Goal: Task Accomplishment & Management: Complete application form

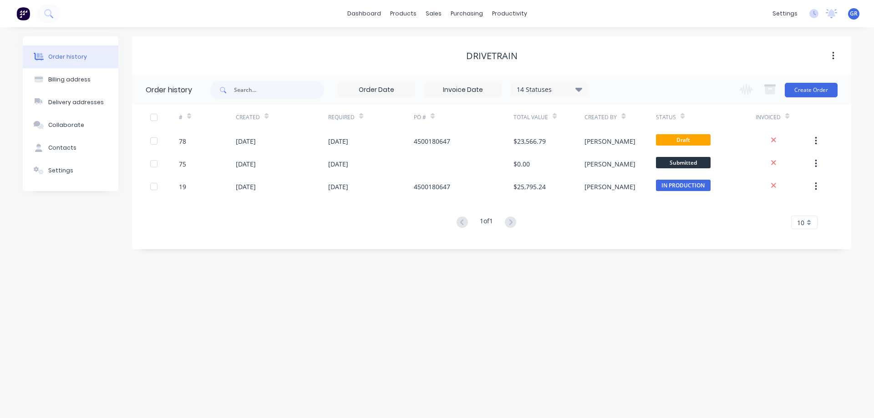
click at [275, 223] on div "1 of 1 10 5 10 15 20 25 30 35" at bounding box center [486, 222] width 708 height 13
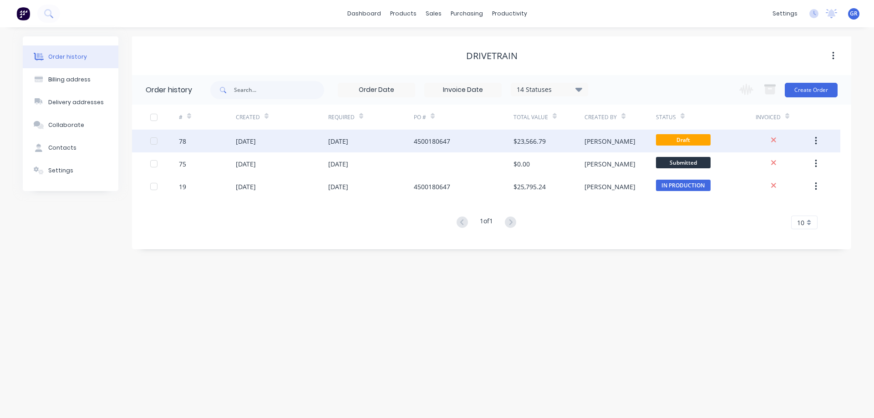
click at [298, 144] on div "[DATE]" at bounding box center [282, 141] width 92 height 23
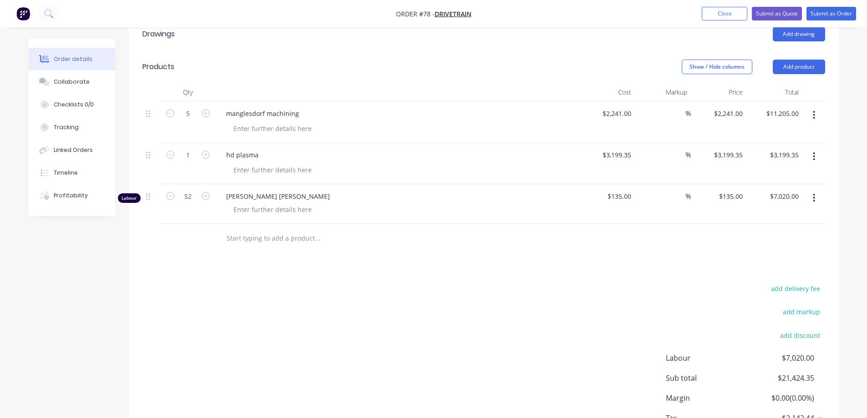
scroll to position [214, 0]
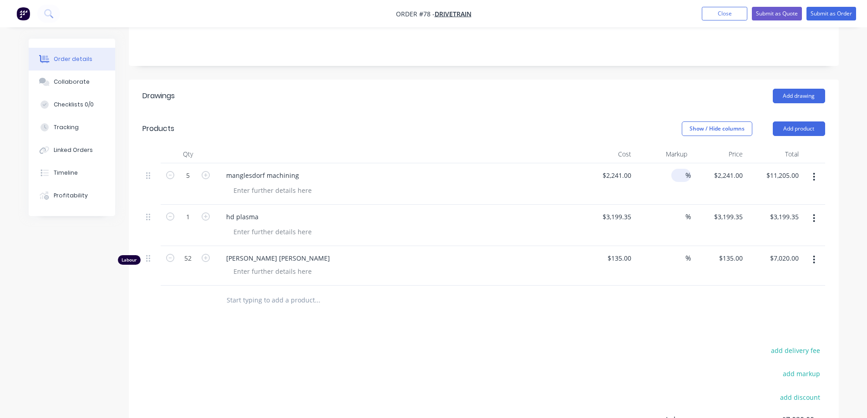
click at [677, 169] on input at bounding box center [680, 175] width 10 height 13
type input "10"
type input "$2,465.10"
type input "$12,325.50"
click at [560, 294] on div "Drawings Add drawing Products Show / Hide columns Add product Qty Cost Markup P…" at bounding box center [484, 307] width 710 height 454
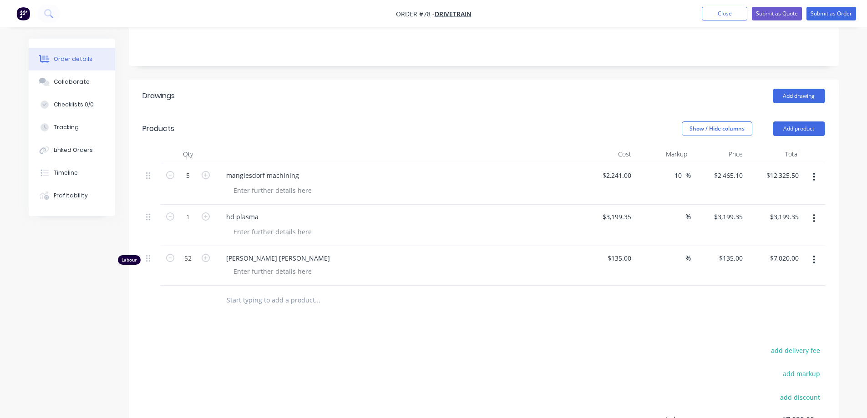
drag, startPoint x: 680, startPoint y: 136, endPoint x: 642, endPoint y: 156, distance: 42.6
click at [679, 169] on input "10" at bounding box center [680, 175] width 12 height 13
type input "1"
type input "$2,241.00"
type input "$11,205.00"
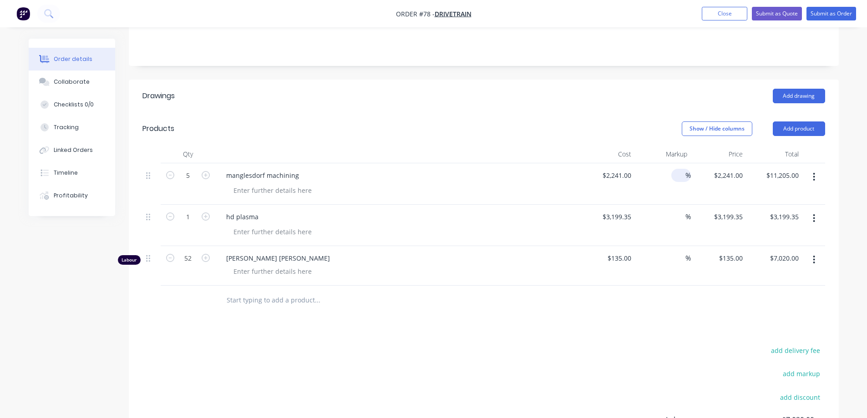
click at [502, 290] on div "Drawings Add drawing Products Show / Hide columns Add product Qty Cost Markup P…" at bounding box center [484, 307] width 710 height 454
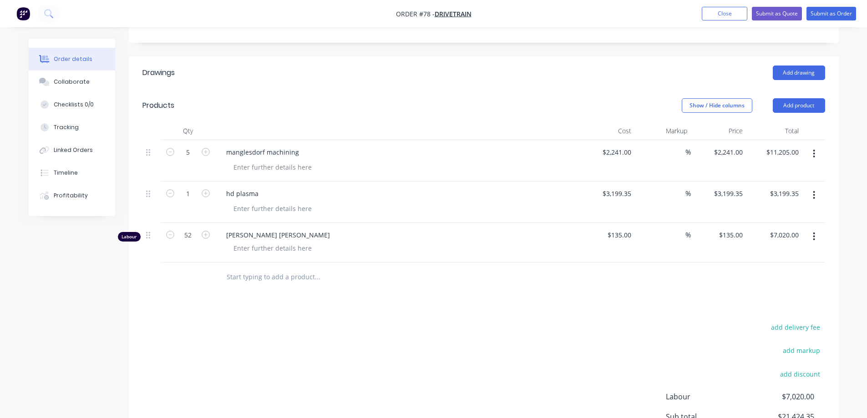
scroll to position [259, 0]
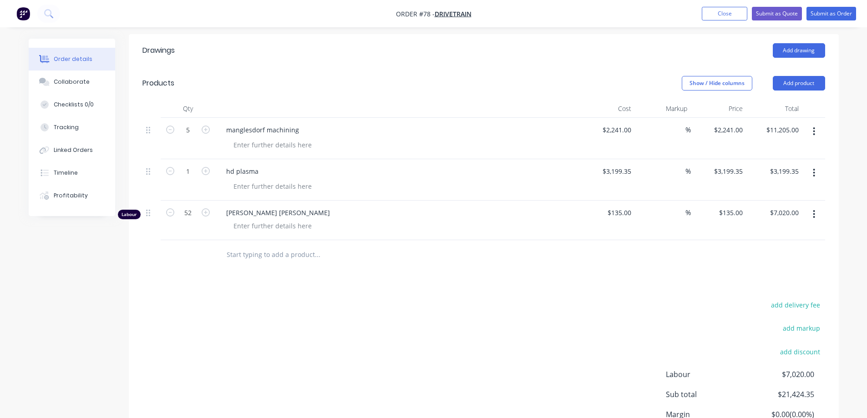
click at [188, 240] on div at bounding box center [188, 255] width 55 height 30
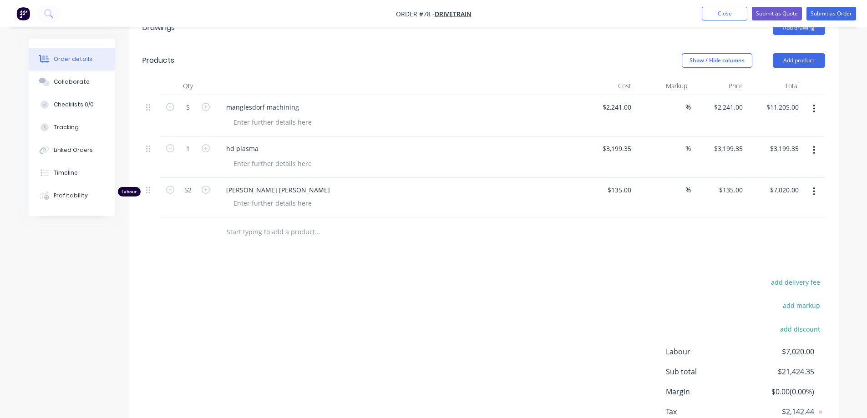
scroll to position [305, 0]
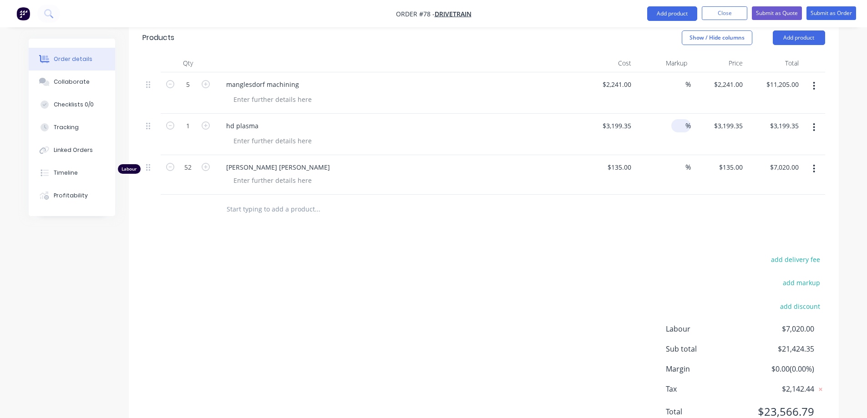
click at [679, 119] on div at bounding box center [680, 125] width 10 height 13
type input "25"
type input "$3,999.1875"
type input "$3,999.19"
click at [677, 195] on div "Drawings Add drawing Products Show / Hide columns Add product Qty Cost Markup P…" at bounding box center [484, 216] width 710 height 454
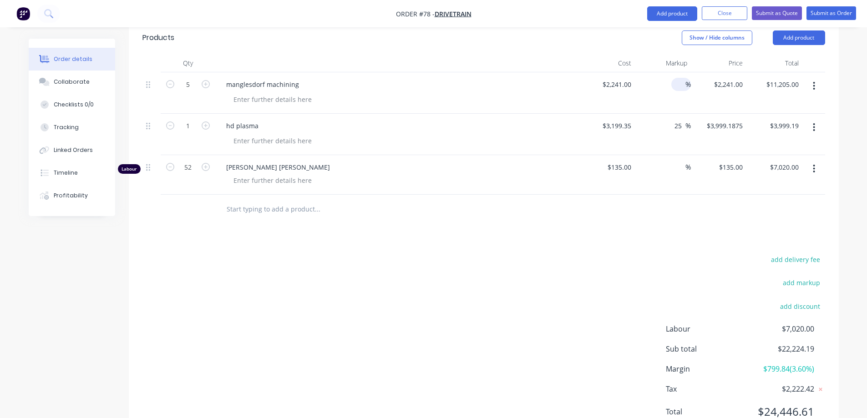
click at [677, 78] on input at bounding box center [680, 84] width 10 height 13
type input "5"
type input "$2,353.05"
type input "$11,765.25"
click at [635, 155] on div "%" at bounding box center [663, 175] width 56 height 40
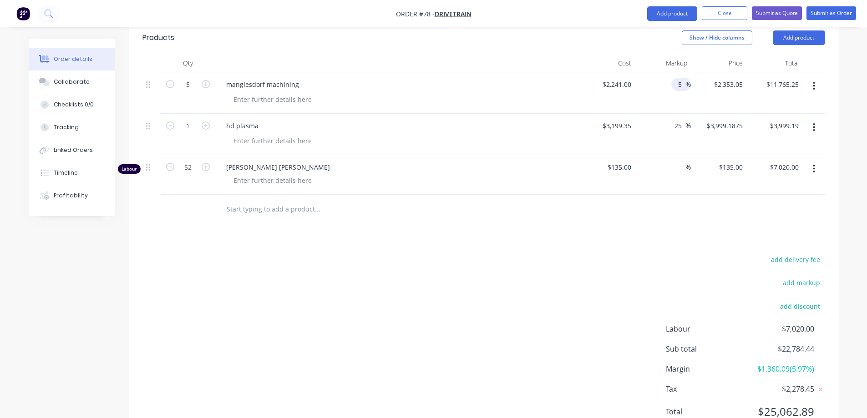
click at [684, 78] on input "5" at bounding box center [680, 84] width 10 height 13
type input "10"
type input "$2,465.10"
type input "$12,325.50"
click at [651, 195] on div at bounding box center [484, 210] width 683 height 30
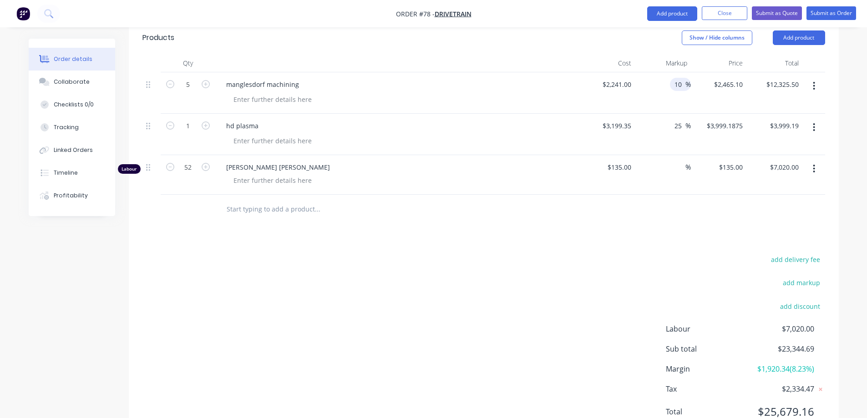
click at [680, 78] on input "10" at bounding box center [680, 84] width 12 height 13
type input "12"
type input "$2,509.92"
type input "$12,549.60"
click at [633, 208] on div "Drawings Add drawing Products Show / Hide columns Add product Qty Cost Markup P…" at bounding box center [484, 216] width 710 height 454
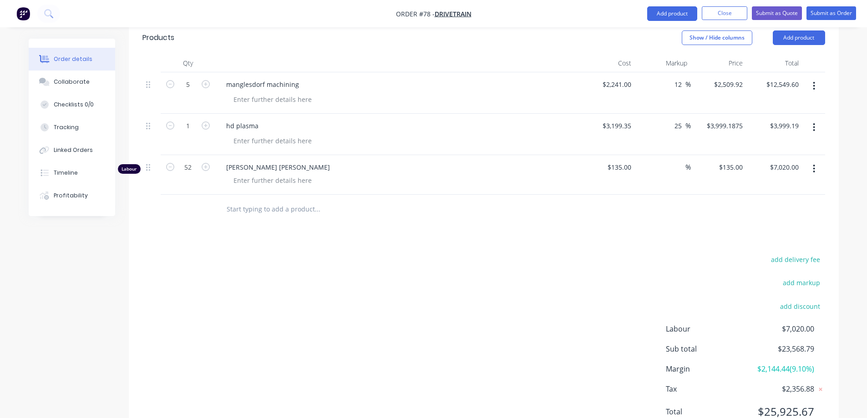
drag, startPoint x: 682, startPoint y: 43, endPoint x: 686, endPoint y: 60, distance: 16.8
click at [682, 78] on input "12" at bounding box center [680, 84] width 12 height 13
type input "11"
type input "$2,487.51"
type input "$12,437.55"
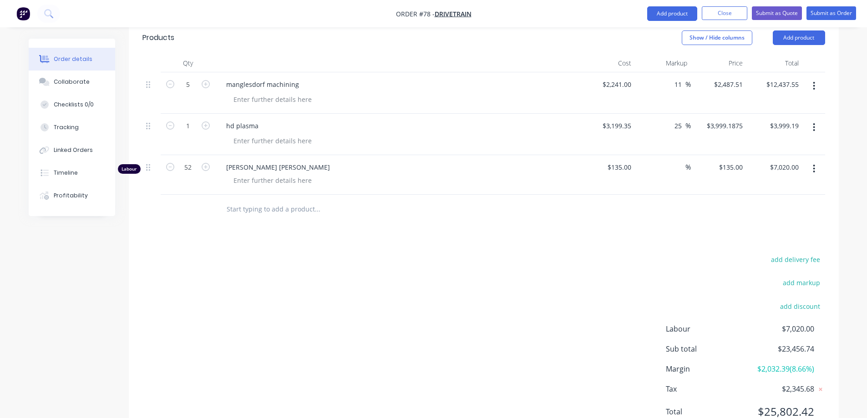
click at [615, 210] on div "Drawings Add drawing Products Show / Hide columns Add product Qty Cost Markup P…" at bounding box center [484, 216] width 710 height 454
click at [680, 78] on input "11" at bounding box center [680, 84] width 12 height 13
type input "12"
type input "$2,509.92"
type input "$12,549.60"
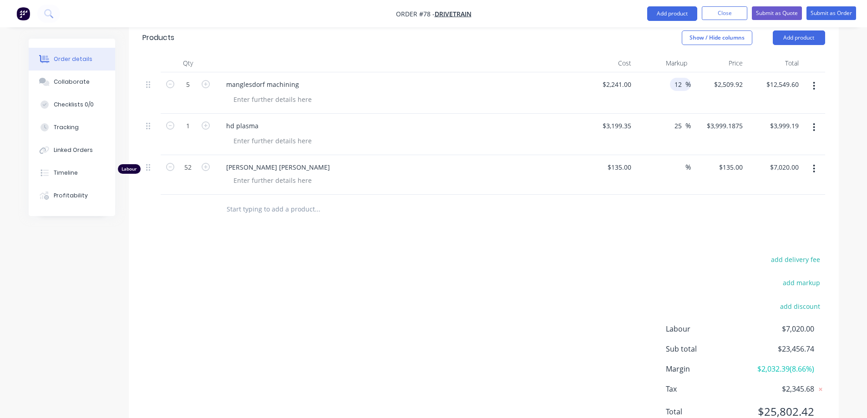
click at [615, 254] on div "add delivery fee add markup add discount Labour $7,020.00 Sub total $23,456.74 …" at bounding box center [484, 342] width 683 height 176
click at [681, 78] on input "12" at bounding box center [680, 84] width 12 height 13
type input "10"
type input "$2,465.10"
type input "$12,325.50"
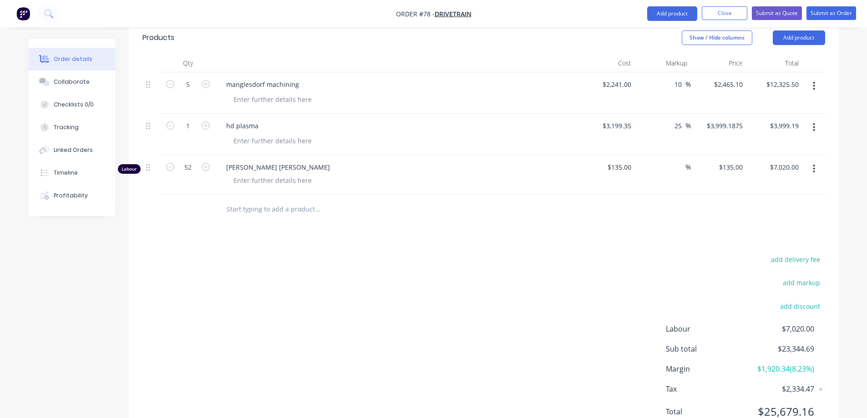
click at [668, 254] on div "add delivery fee add markup add discount Labour $7,020.00 Sub total $23,344.69 …" at bounding box center [484, 342] width 683 height 176
click at [259, 200] on input "text" at bounding box center [317, 209] width 182 height 18
type input "freight"
click at [252, 297] on div "add delivery fee add markup add discount Labour $7,020.00 Sub total $23,344.69 …" at bounding box center [484, 342] width 683 height 176
click at [491, 196] on div "Drawings Add drawing Products Show / Hide columns Add product Qty Cost Markup P…" at bounding box center [484, 216] width 710 height 454
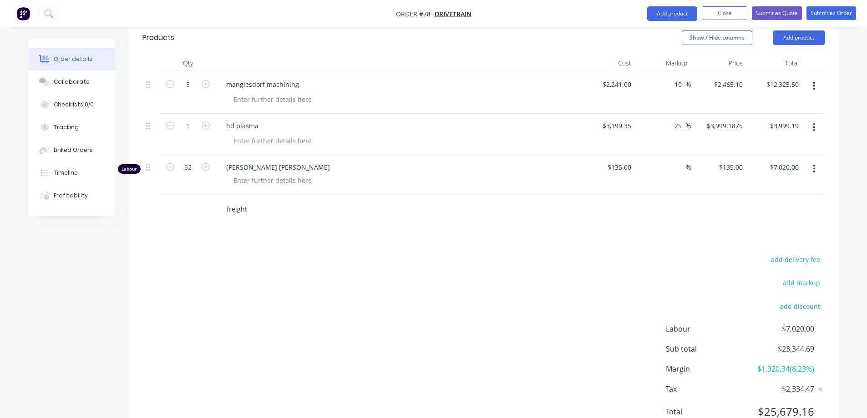
click at [240, 200] on input "freight" at bounding box center [317, 209] width 182 height 18
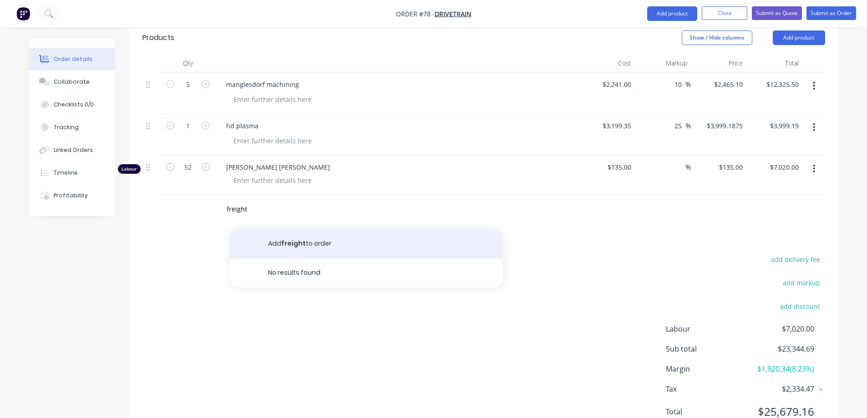
click at [299, 229] on button "Add freight to order" at bounding box center [366, 243] width 273 height 29
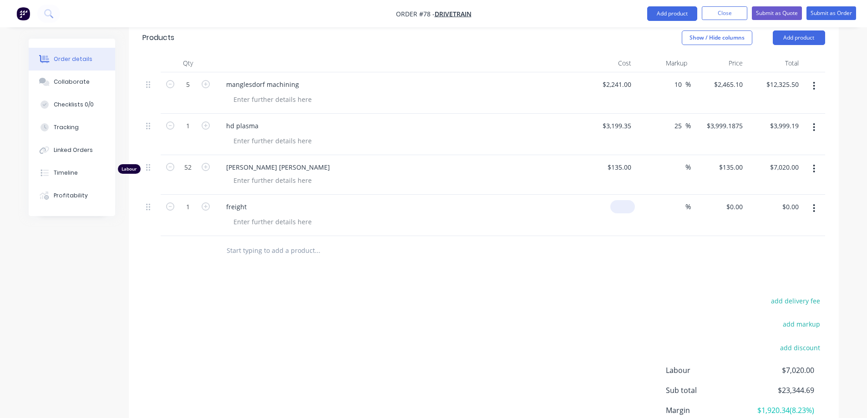
click at [623, 200] on div "$0.00" at bounding box center [623, 206] width 25 height 13
type input "$170.00"
click at [549, 245] on div "Drawings Add drawing Products Show / Hide columns Add product Qty Cost Markup P…" at bounding box center [484, 237] width 710 height 496
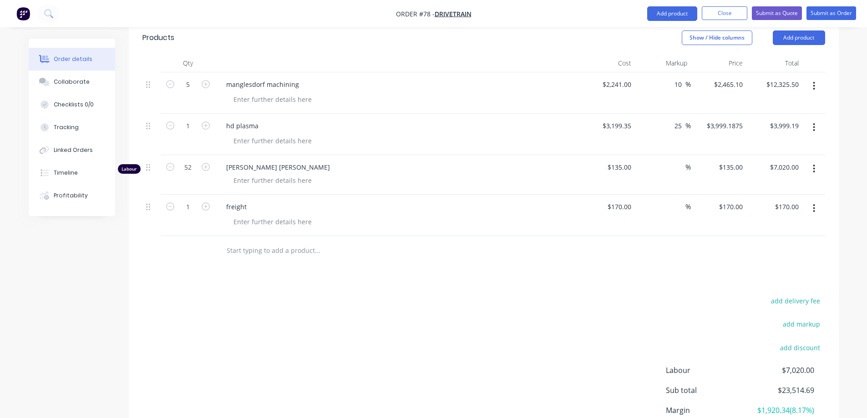
scroll to position [346, 0]
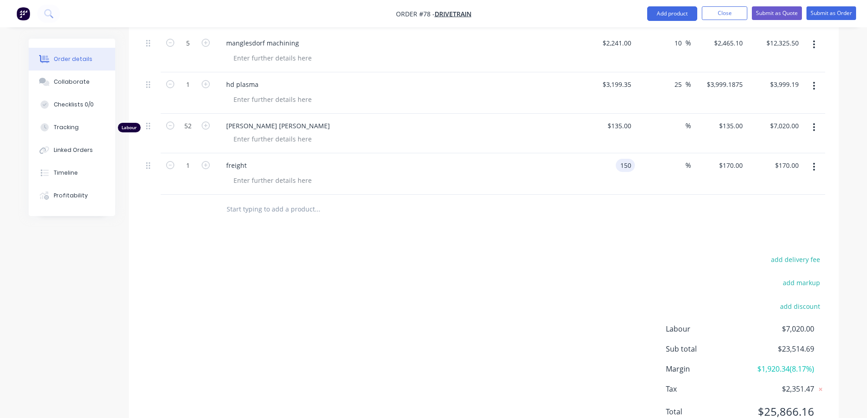
type input "$150.00"
click at [518, 200] on div at bounding box center [379, 209] width 321 height 18
click at [629, 159] on input "150" at bounding box center [627, 165] width 15 height 13
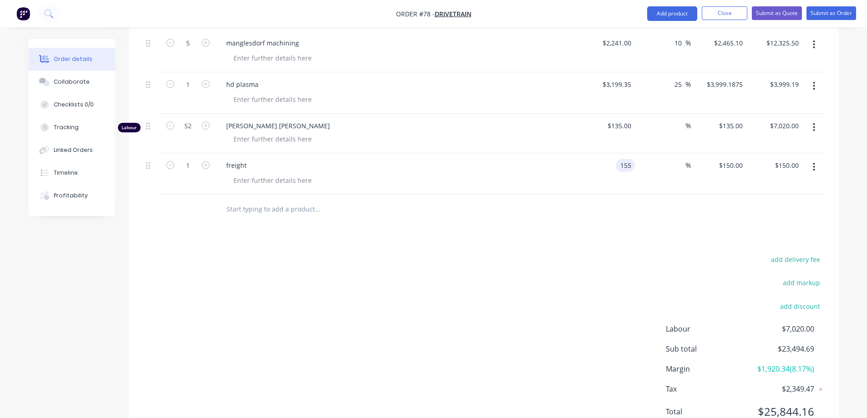
type input "$155.00"
click at [581, 195] on div at bounding box center [484, 210] width 683 height 30
click at [588, 153] on div "$155.00 $155.00" at bounding box center [608, 173] width 56 height 41
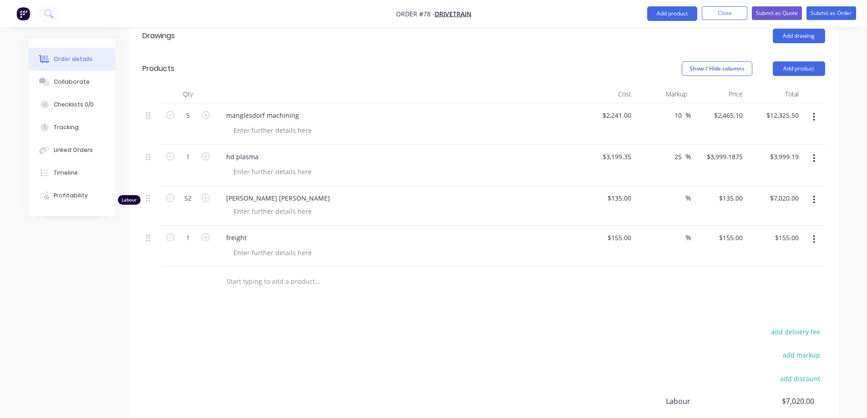
scroll to position [255, 0]
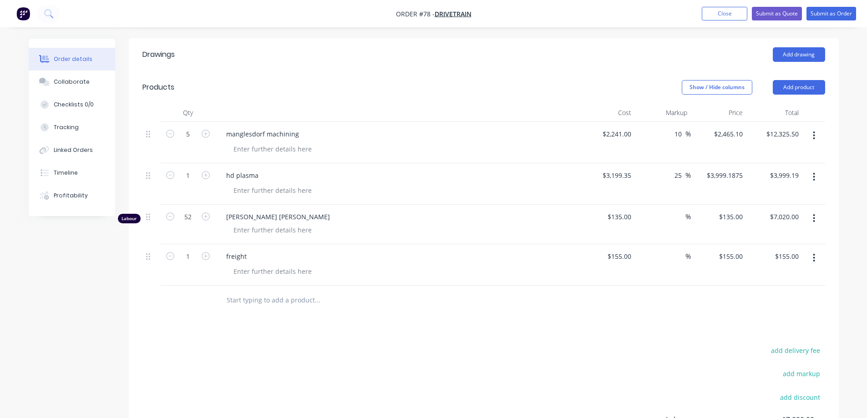
click at [550, 286] on div at bounding box center [484, 301] width 683 height 30
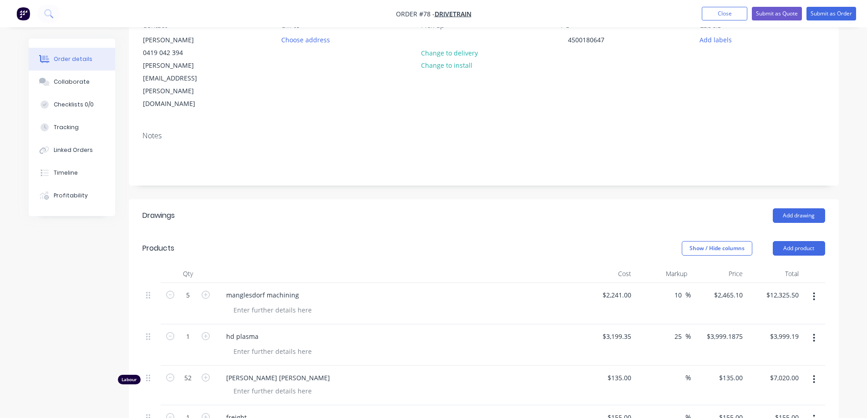
scroll to position [73, 0]
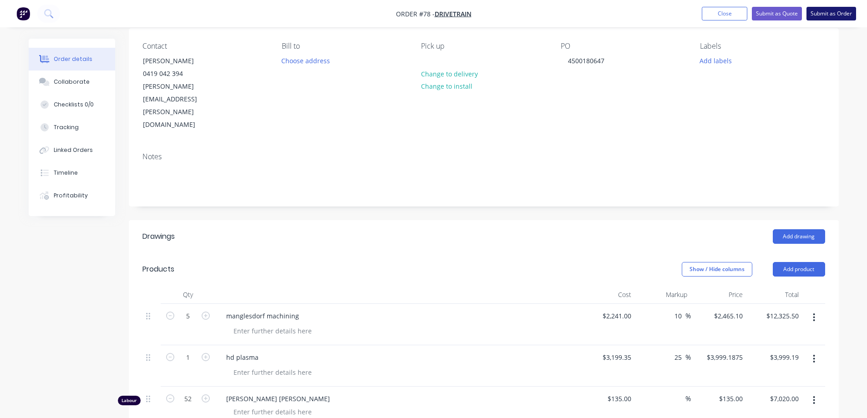
click at [839, 16] on button "Submit as Order" at bounding box center [832, 14] width 50 height 14
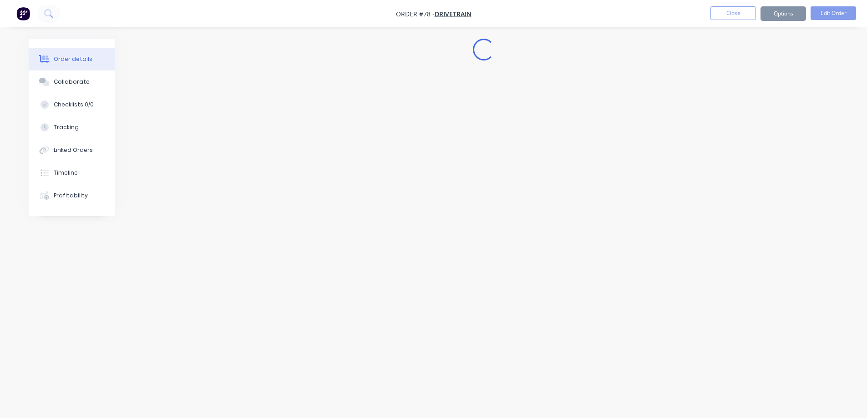
scroll to position [0, 0]
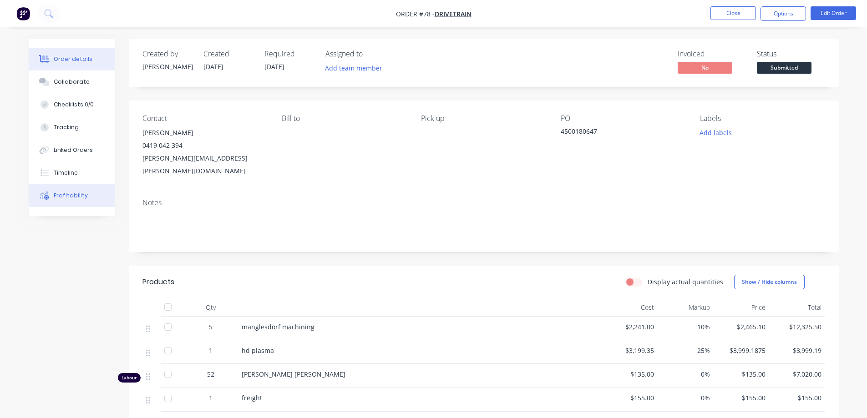
click at [63, 192] on div "Profitability" at bounding box center [71, 196] width 34 height 8
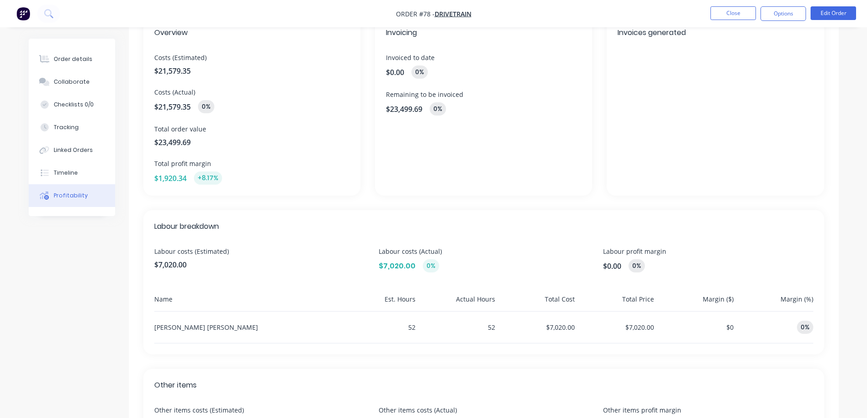
scroll to position [46, 0]
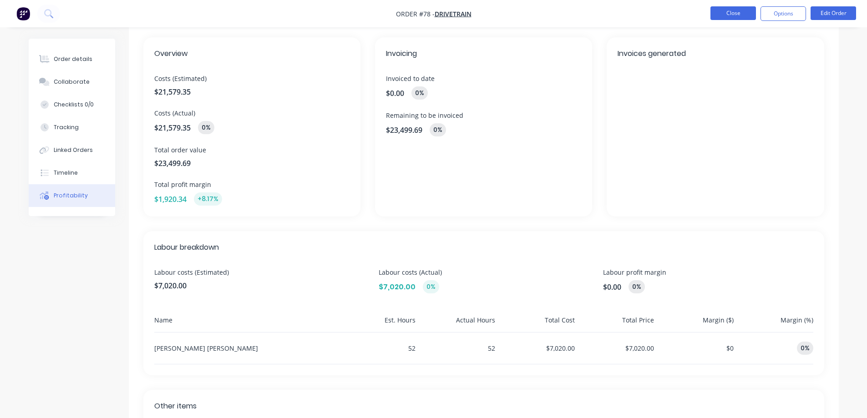
click at [730, 10] on button "Close" at bounding box center [734, 13] width 46 height 14
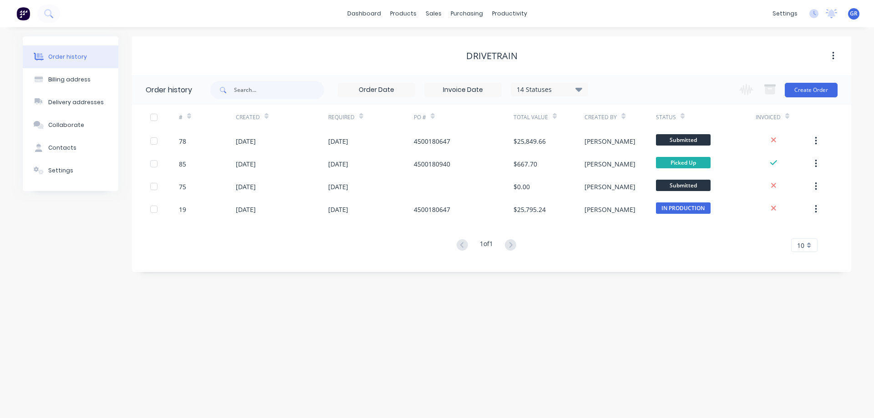
click at [347, 265] on div "Order history 14 Statuses Invoice Status Invoiced Not Invoiced Partial Order St…" at bounding box center [491, 173] width 719 height 197
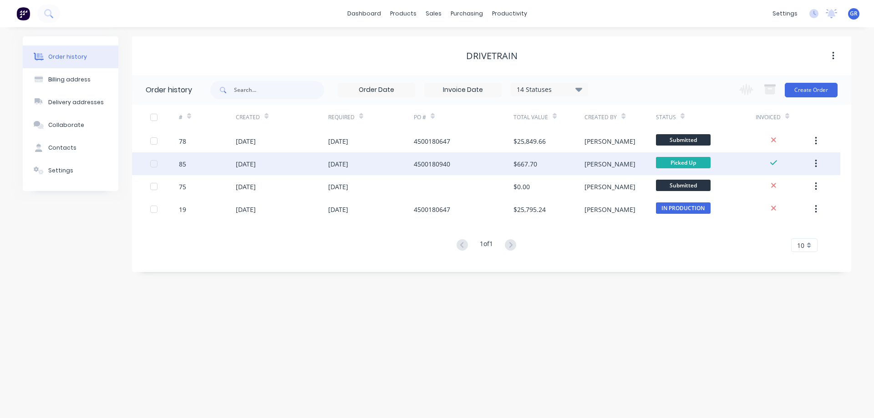
click at [403, 165] on div "[DATE]" at bounding box center [371, 164] width 86 height 23
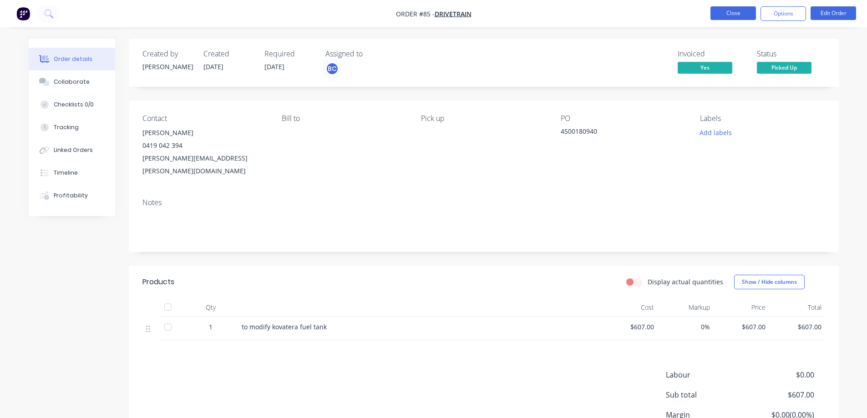
click at [732, 11] on button "Close" at bounding box center [734, 13] width 46 height 14
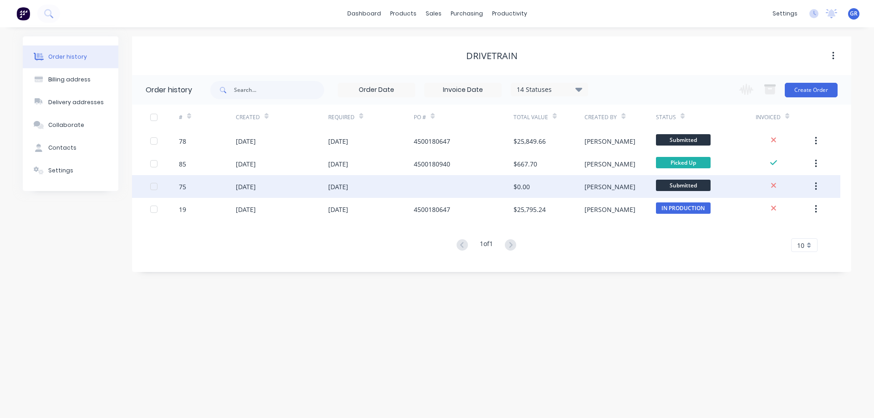
click at [309, 183] on div "[DATE]" at bounding box center [282, 186] width 92 height 23
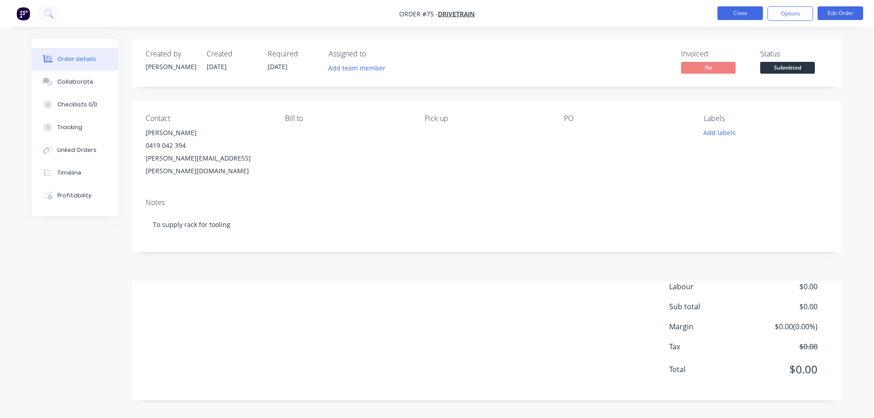
click at [736, 15] on button "Close" at bounding box center [741, 13] width 46 height 14
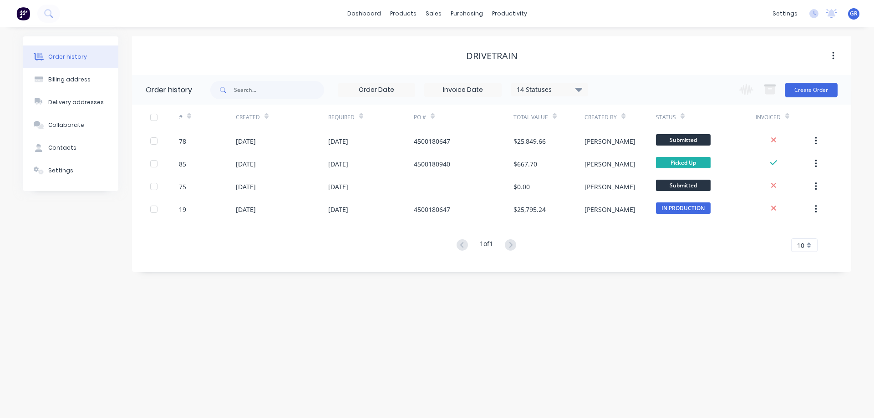
click at [154, 266] on div "Order history 14 Statuses Invoice Status Invoiced Not Invoiced Partial Order St…" at bounding box center [491, 173] width 719 height 197
click at [378, 11] on link "dashboard" at bounding box center [364, 14] width 43 height 14
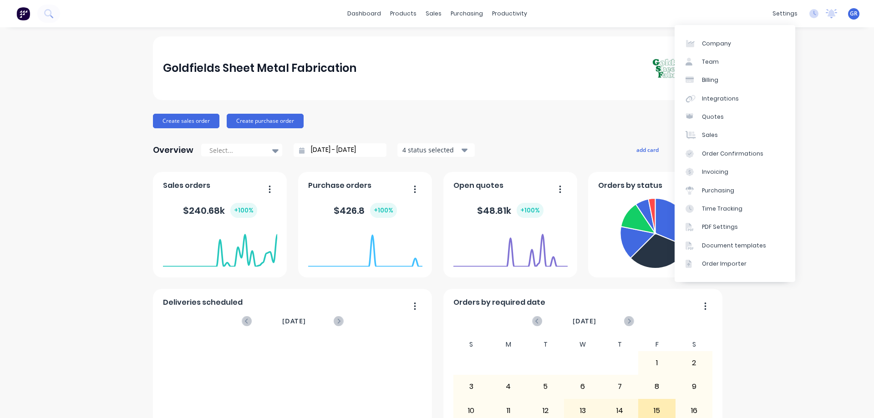
click at [799, 311] on div "Goldfields Sheet Metal Fabrication Create sales order Create purchase order Ove…" at bounding box center [437, 390] width 874 height 709
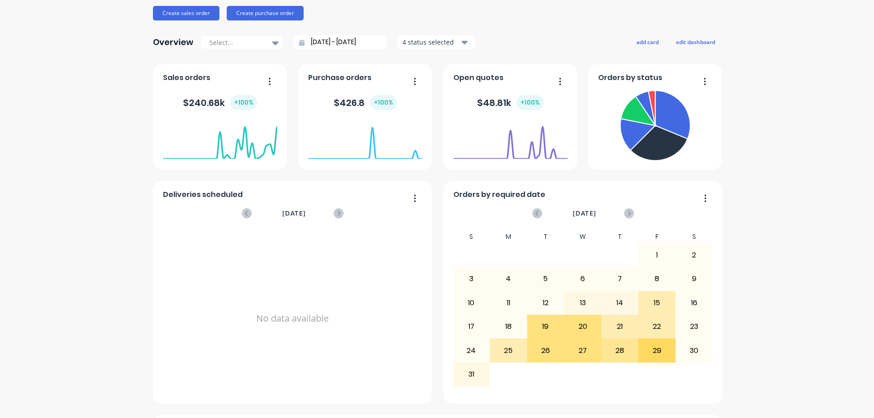
scroll to position [166, 0]
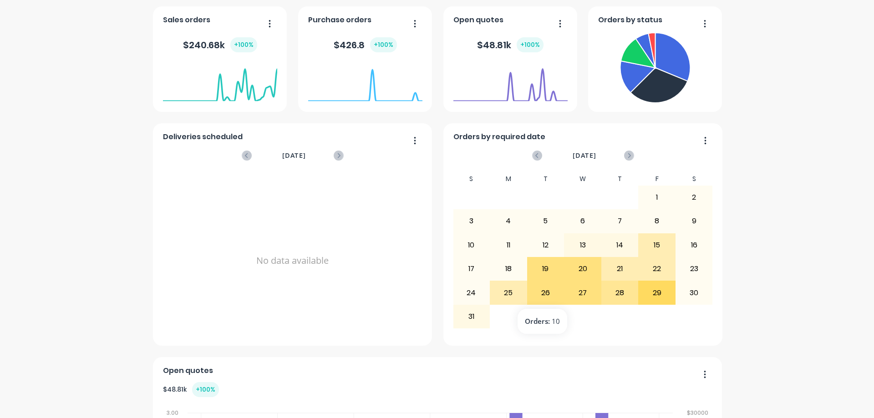
click at [544, 295] on div "26" at bounding box center [546, 292] width 36 height 23
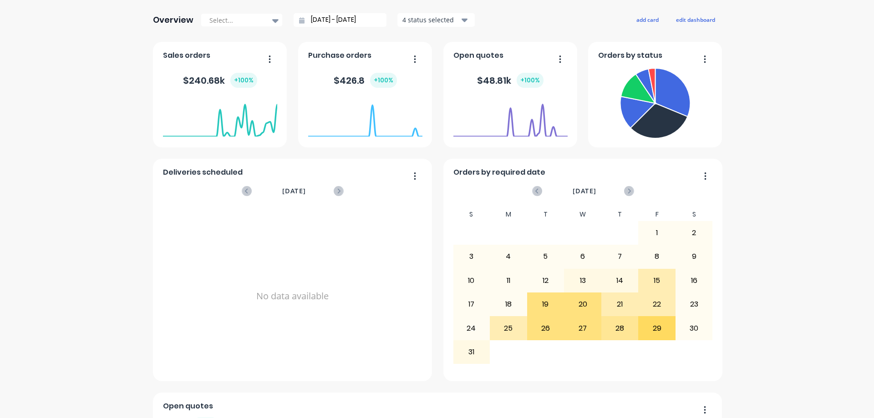
scroll to position [75, 0]
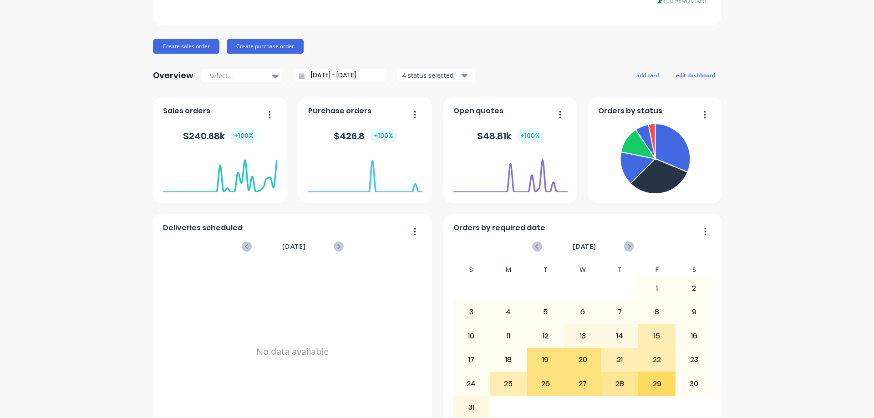
click at [87, 167] on div "Goldfields Sheet Metal Fabrication Create sales order Create purchase order Ove…" at bounding box center [437, 316] width 874 height 709
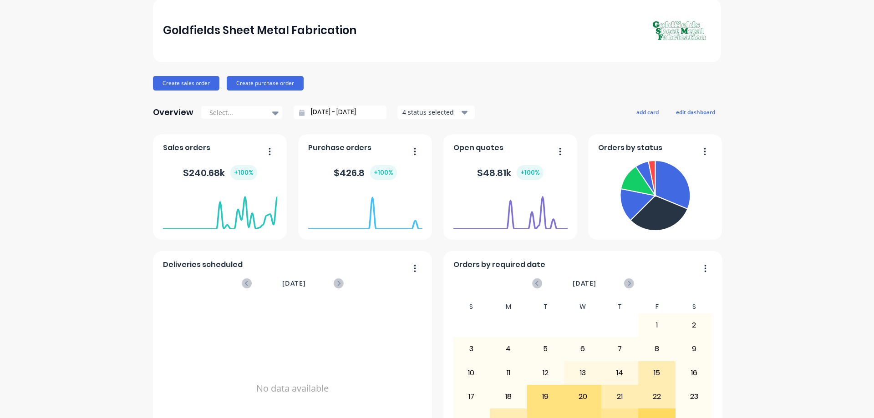
scroll to position [0, 0]
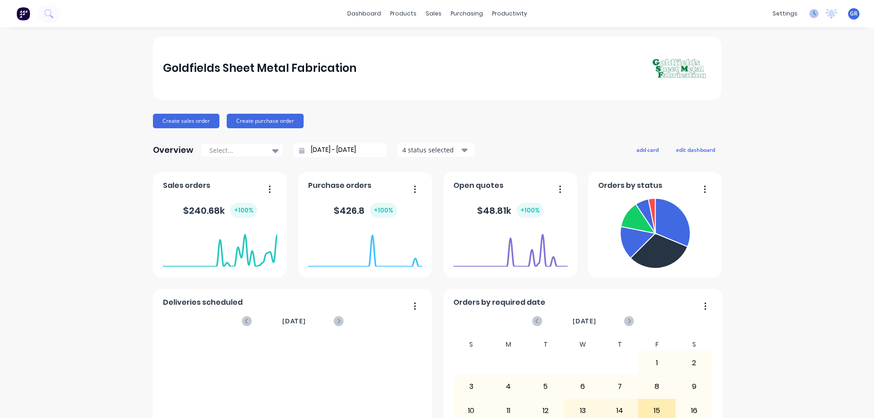
click at [810, 14] on icon at bounding box center [814, 13] width 9 height 9
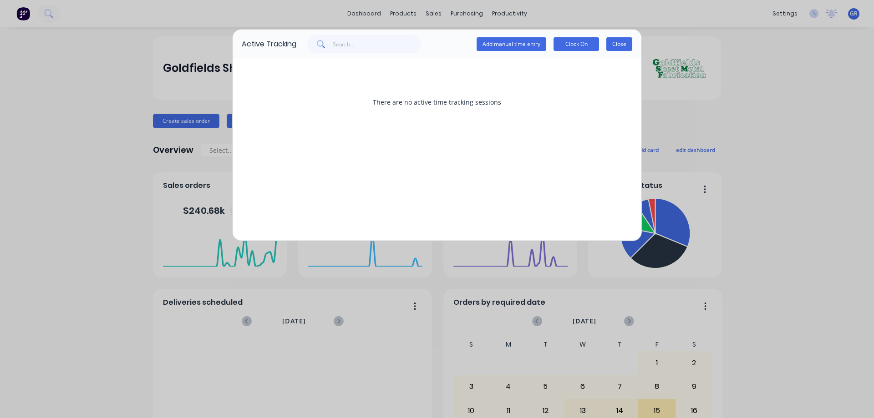
click at [615, 38] on button "Close" at bounding box center [619, 44] width 26 height 14
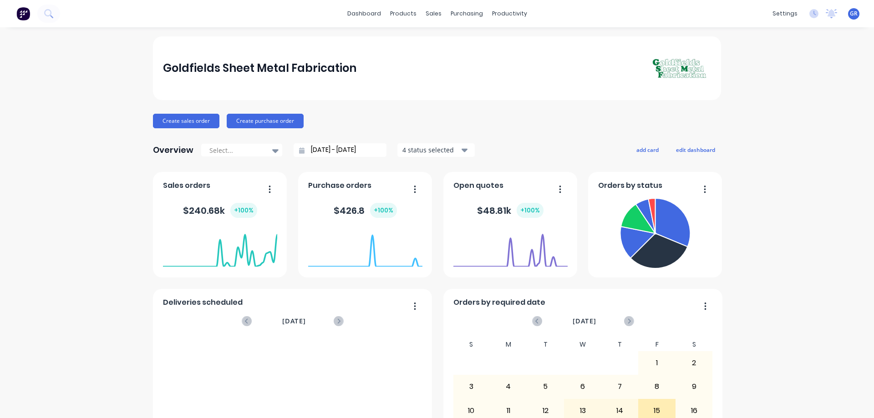
click at [850, 12] on span "GR" at bounding box center [854, 14] width 8 height 8
click at [788, 169] on div "Goldfields Sheet Metal Fabrication Create sales order Create purchase order Ove…" at bounding box center [437, 390] width 874 height 709
click at [87, 211] on div "Goldfields Sheet Metal Fabrication Create sales order Create purchase order Ove…" at bounding box center [437, 390] width 874 height 709
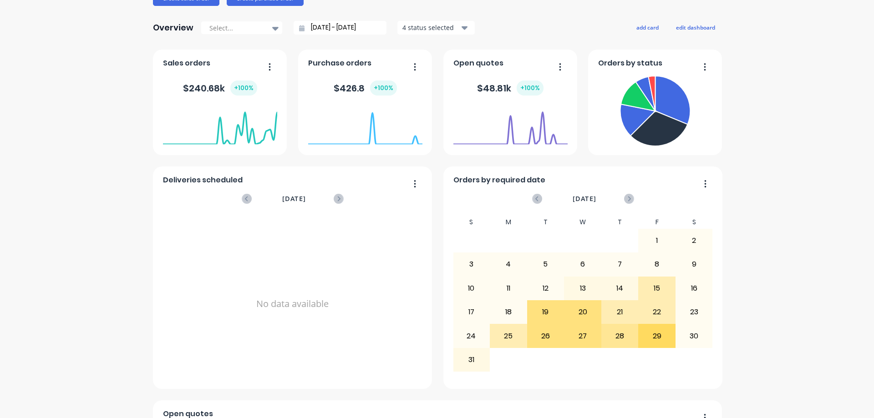
scroll to position [120, 0]
